Goal: Task Accomplishment & Management: Complete application form

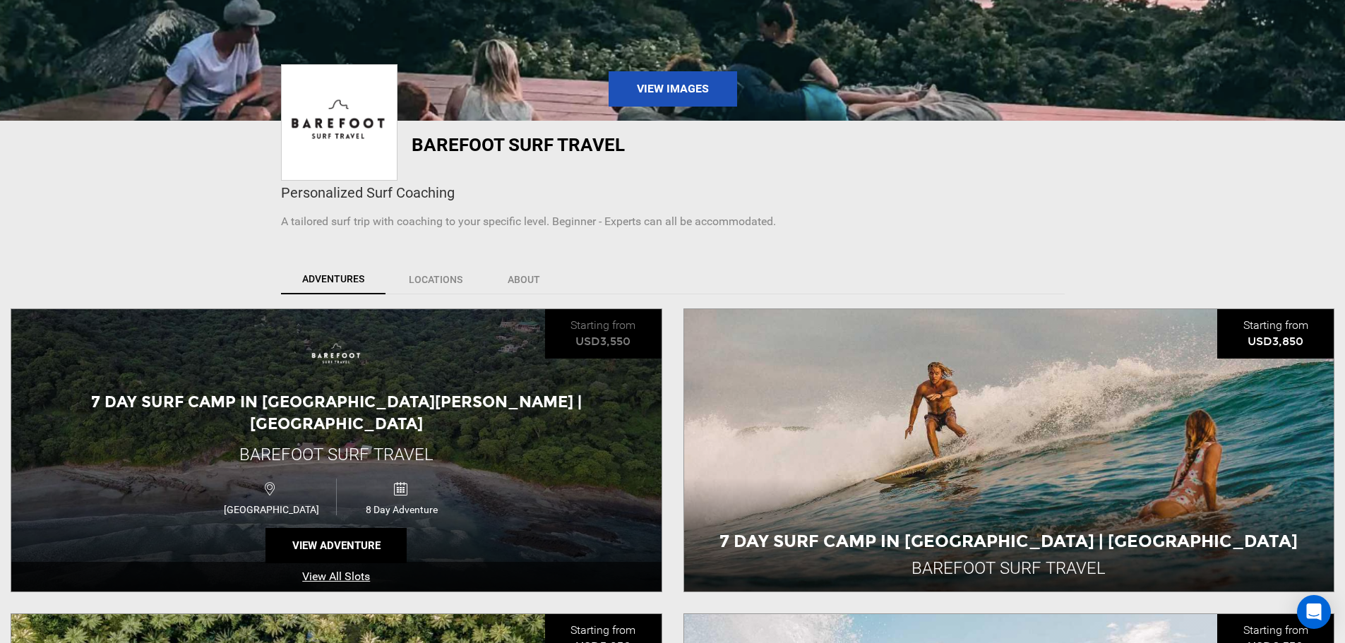
scroll to position [353, 0]
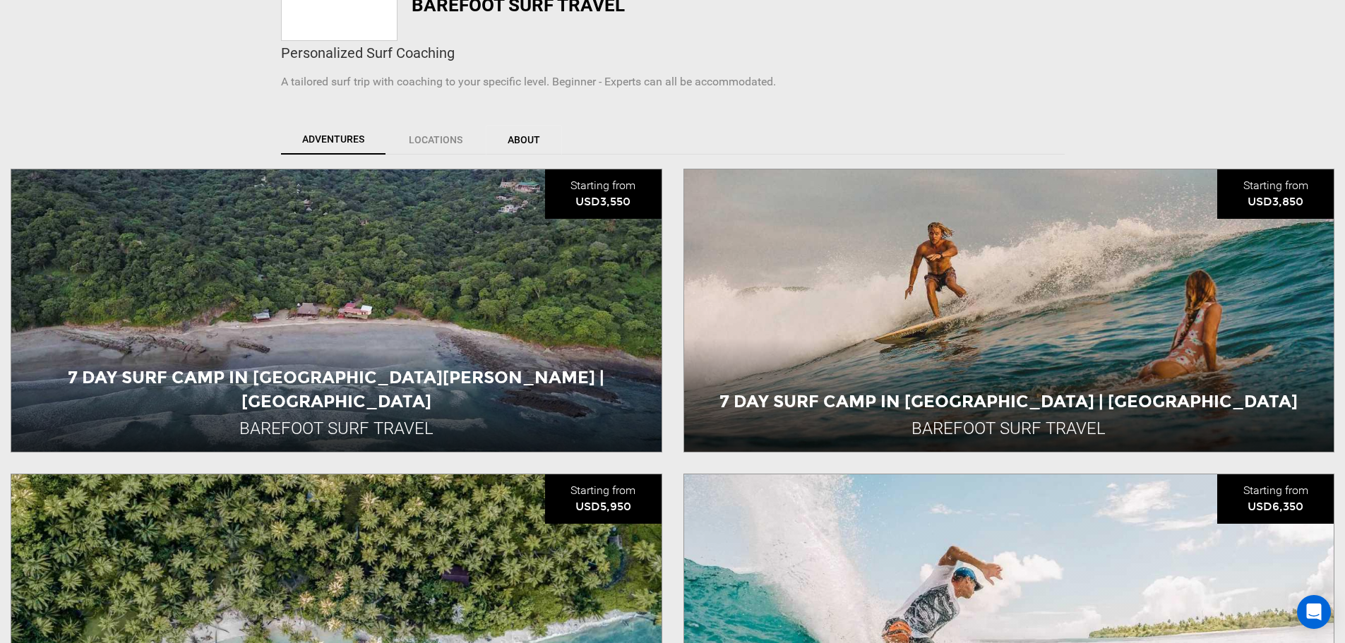
click at [518, 136] on link "About" at bounding box center [524, 140] width 76 height 30
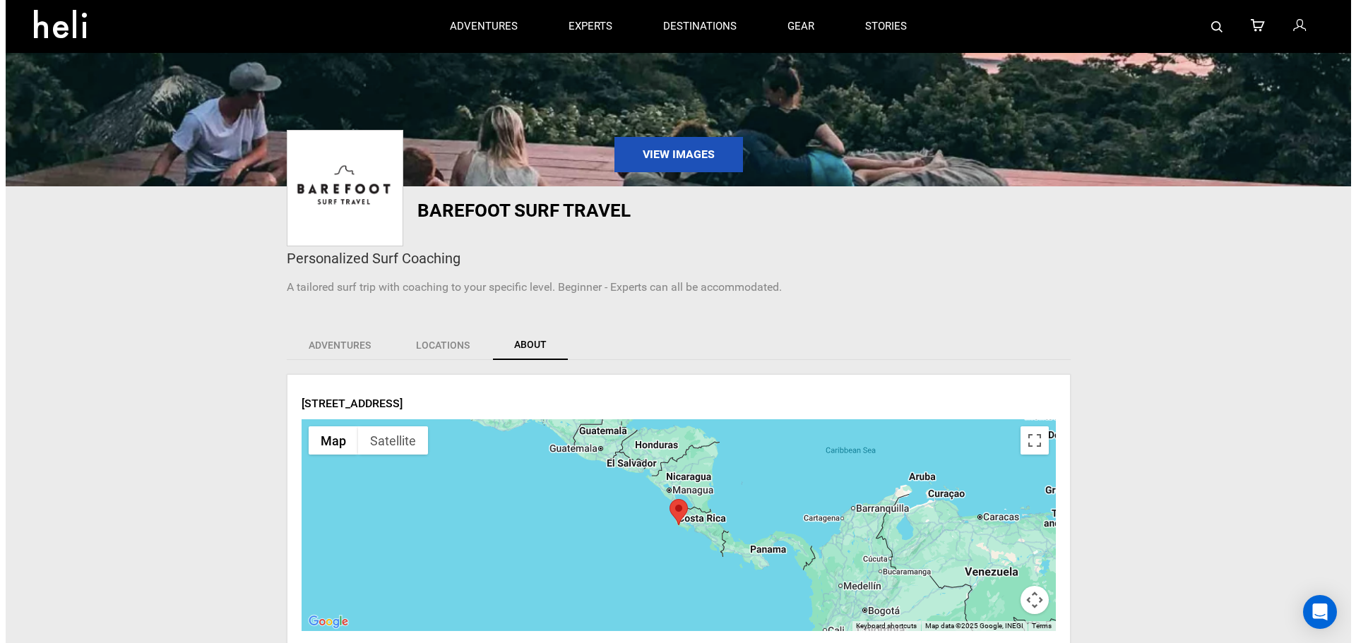
scroll to position [0, 0]
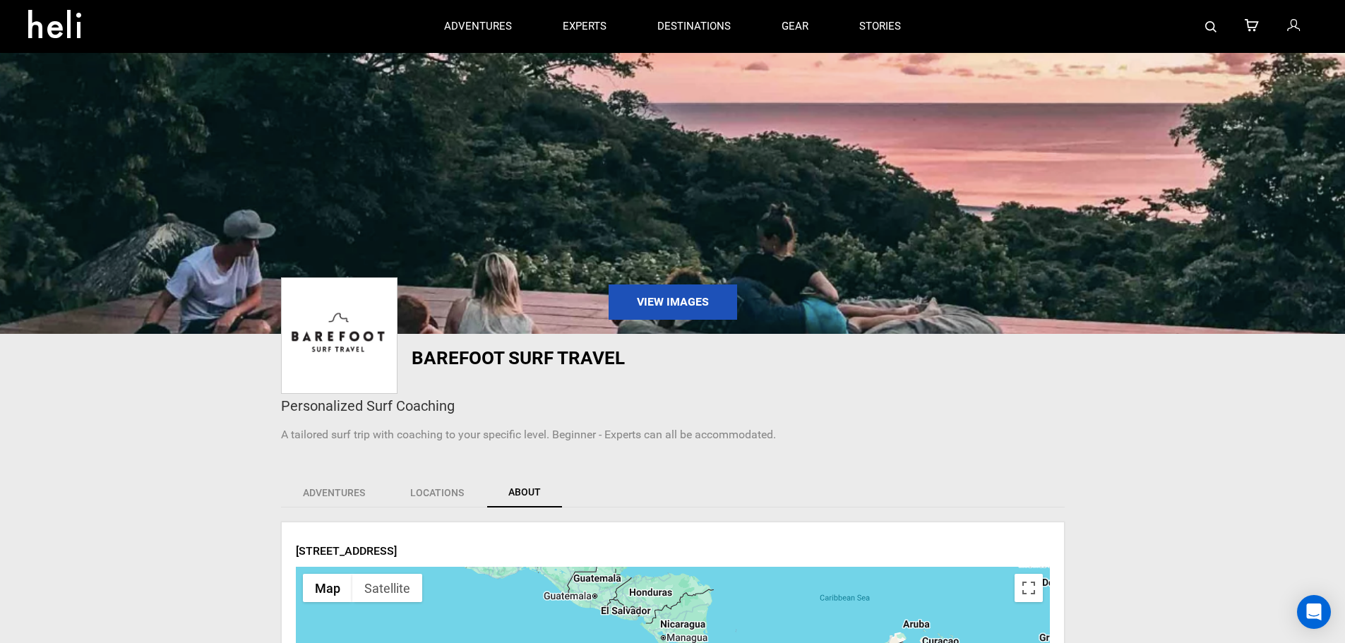
click at [1294, 34] on icon at bounding box center [1293, 27] width 13 height 18
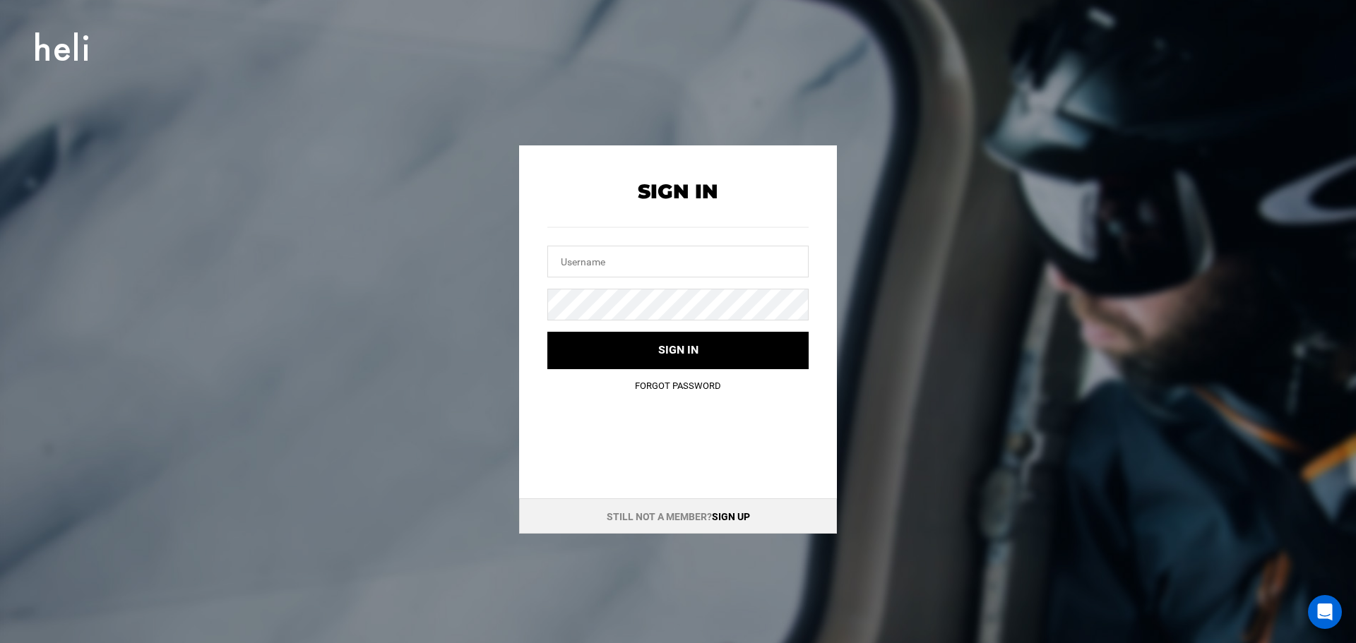
click at [729, 517] on link "Sign up" at bounding box center [731, 516] width 38 height 11
